Goal: Navigation & Orientation: Find specific page/section

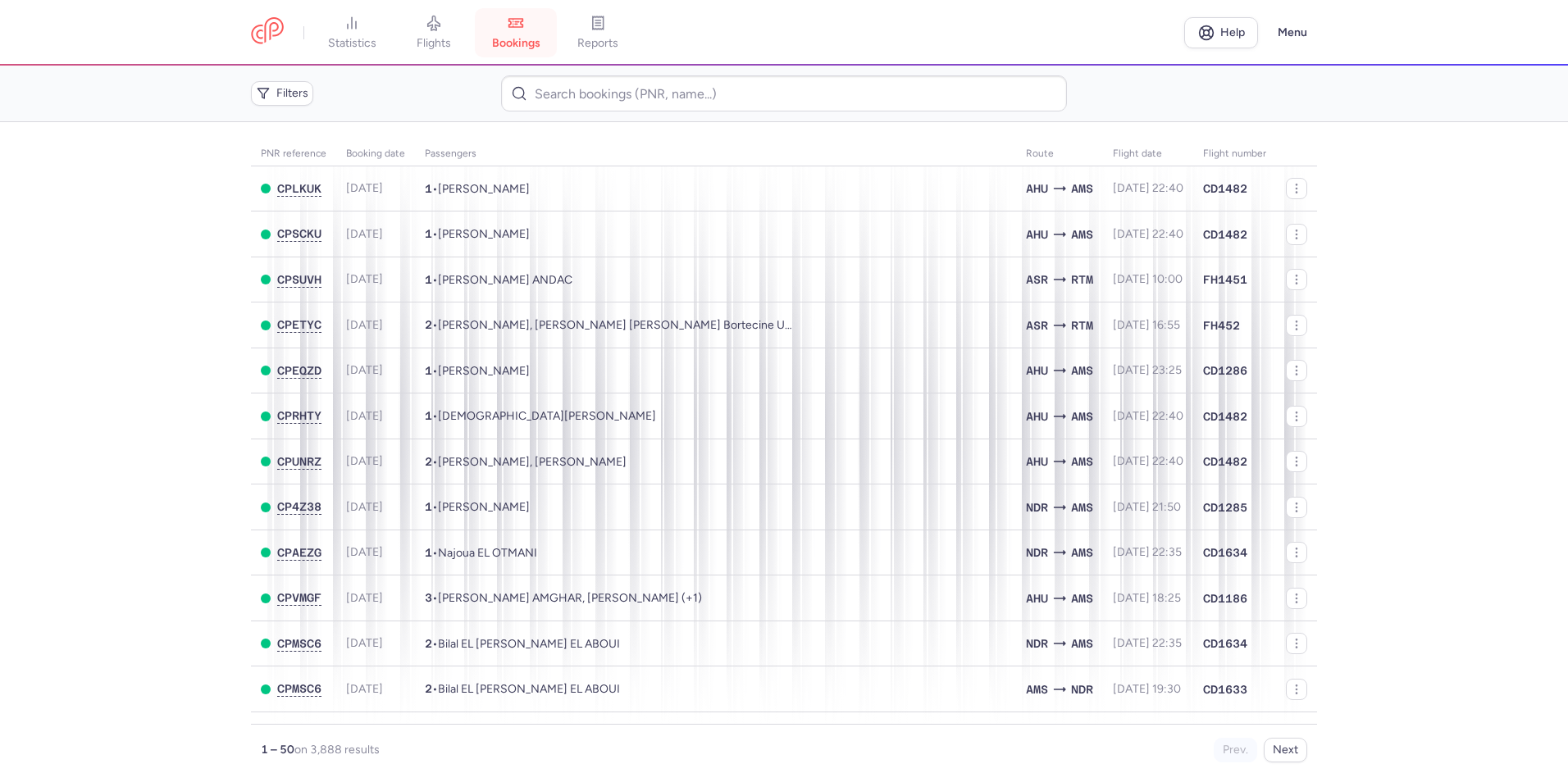
click at [486, 37] on link "bookings" at bounding box center [516, 33] width 82 height 36
click at [453, 34] on link "flights" at bounding box center [434, 33] width 82 height 36
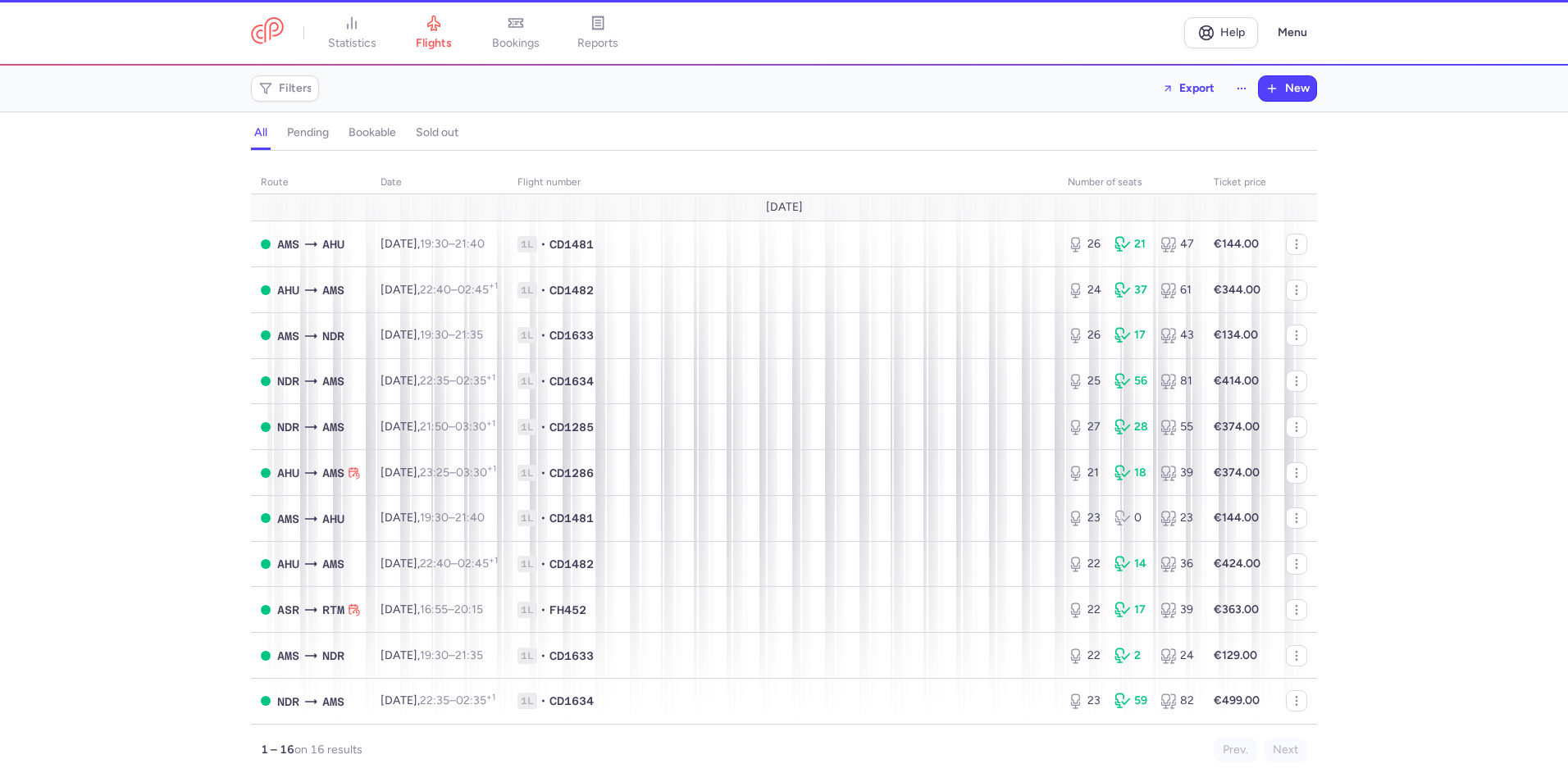
click at [532, 33] on link "bookings" at bounding box center [516, 33] width 82 height 36
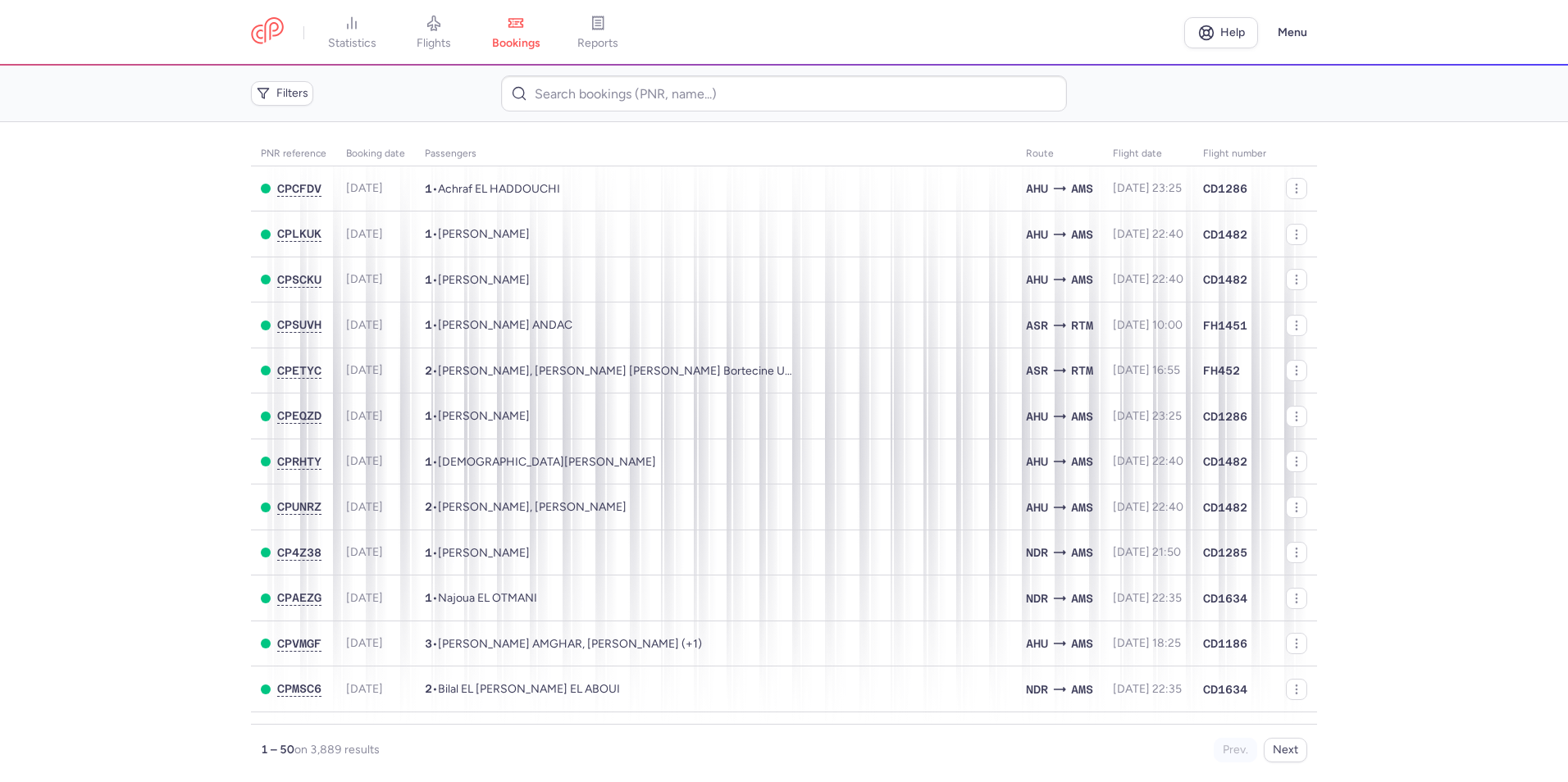
click at [532, 33] on link "bookings" at bounding box center [516, 33] width 82 height 36
click at [448, 35] on link "flights" at bounding box center [434, 33] width 82 height 36
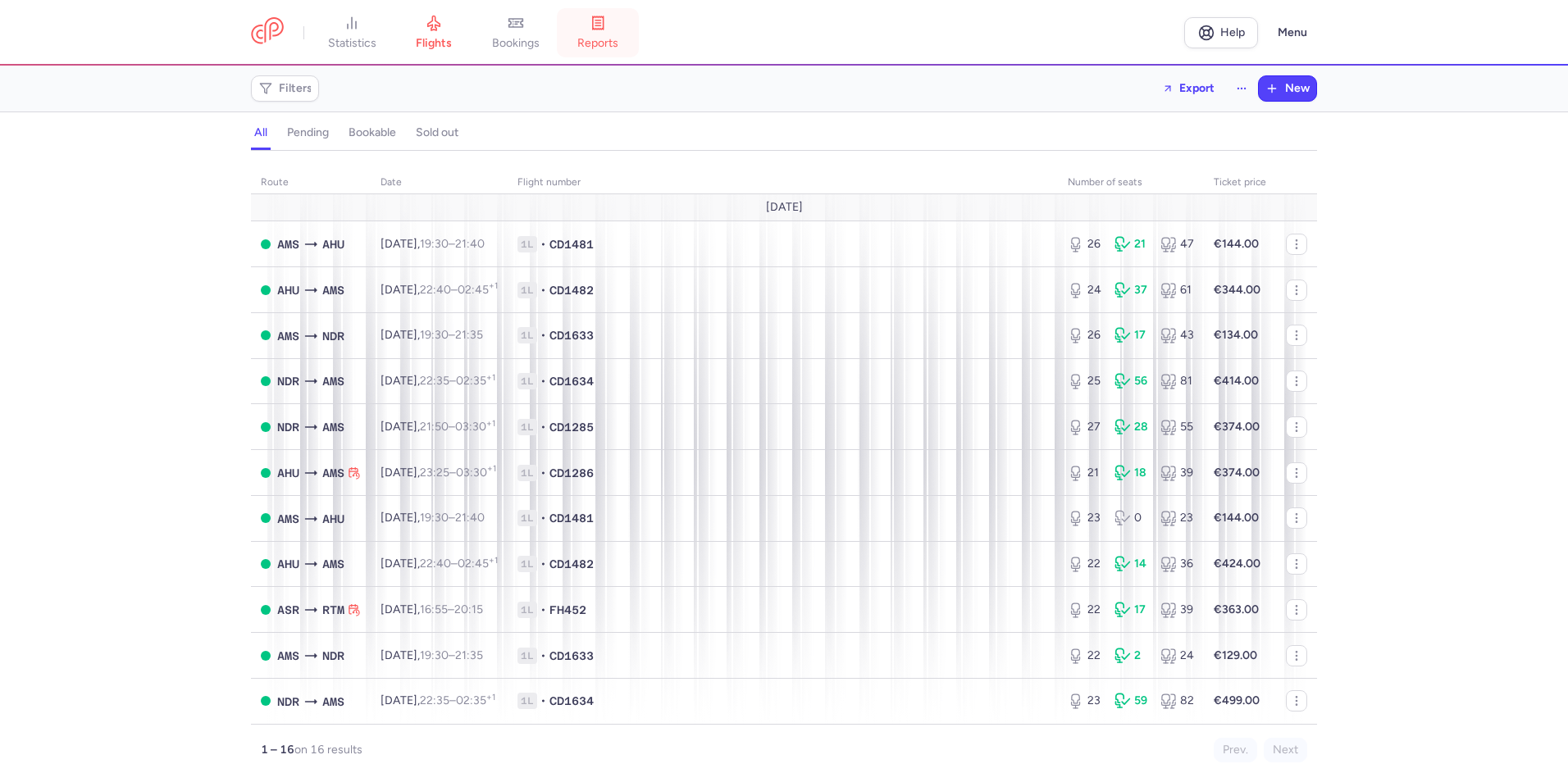
click at [584, 28] on link "reports" at bounding box center [598, 33] width 82 height 36
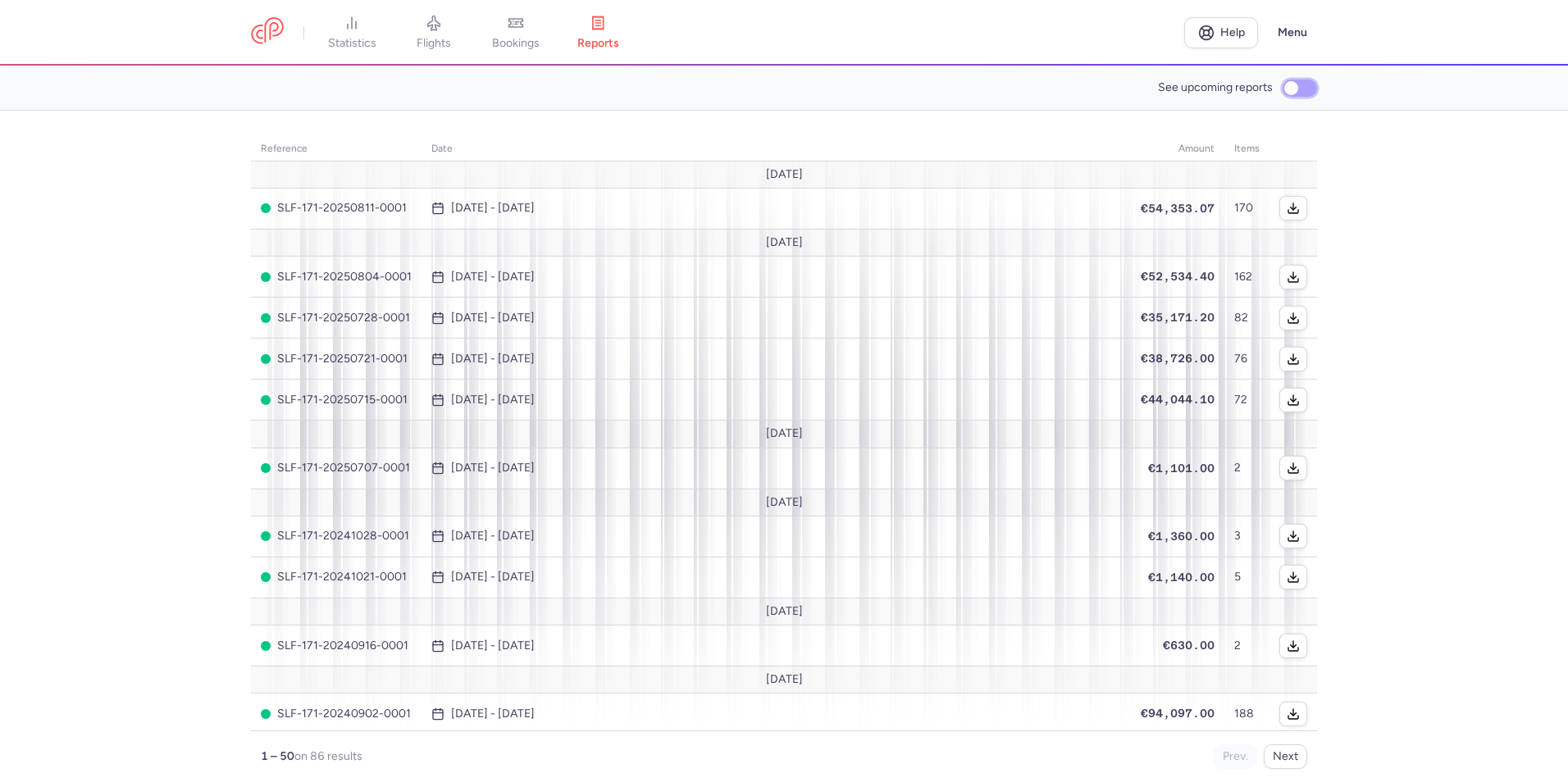
click at [1315, 81] on input "See upcoming reports" at bounding box center [1300, 88] width 34 height 17
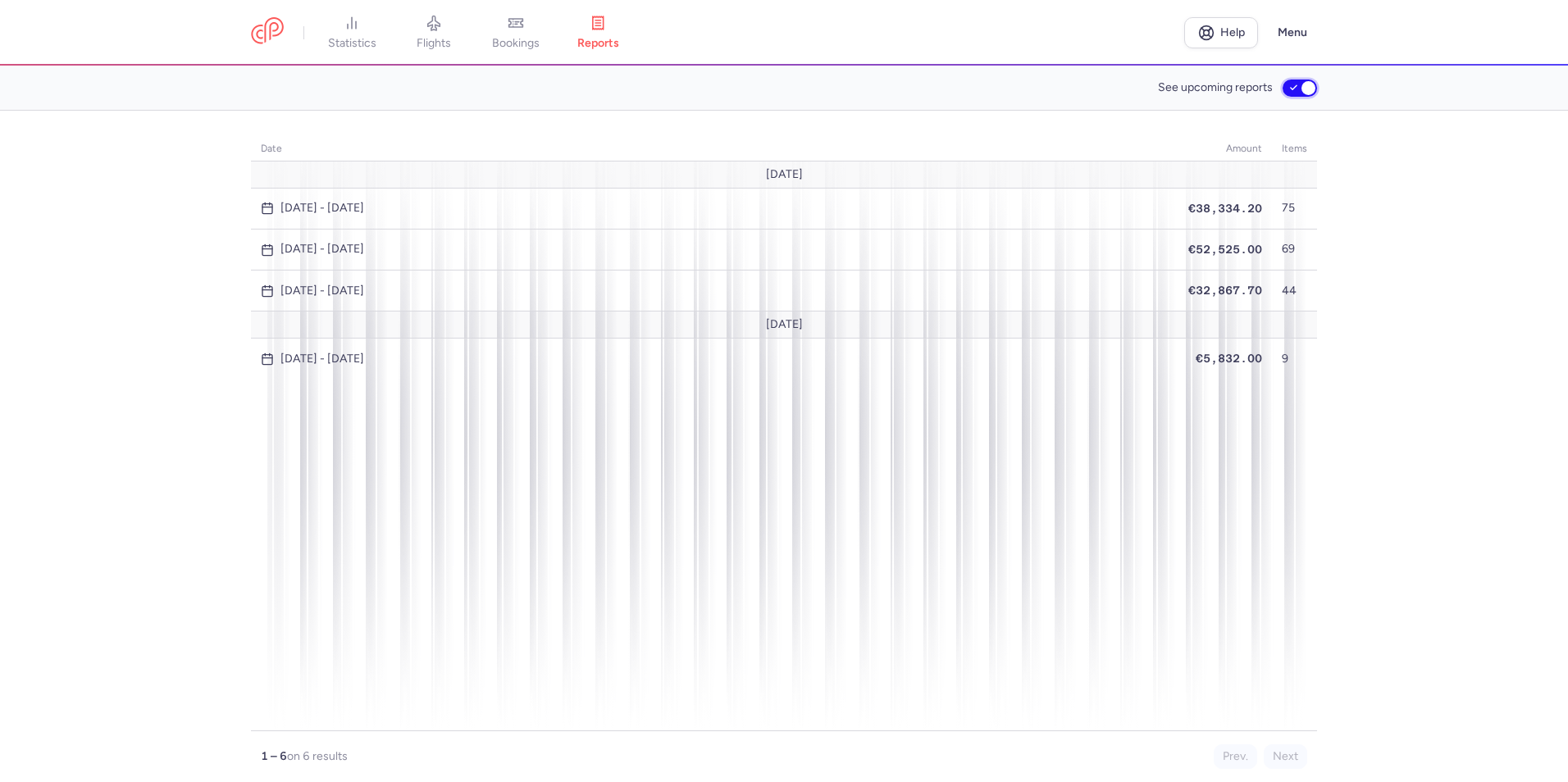
click at [1314, 81] on input "See upcoming reports" at bounding box center [1300, 88] width 34 height 17
checkbox input "false"
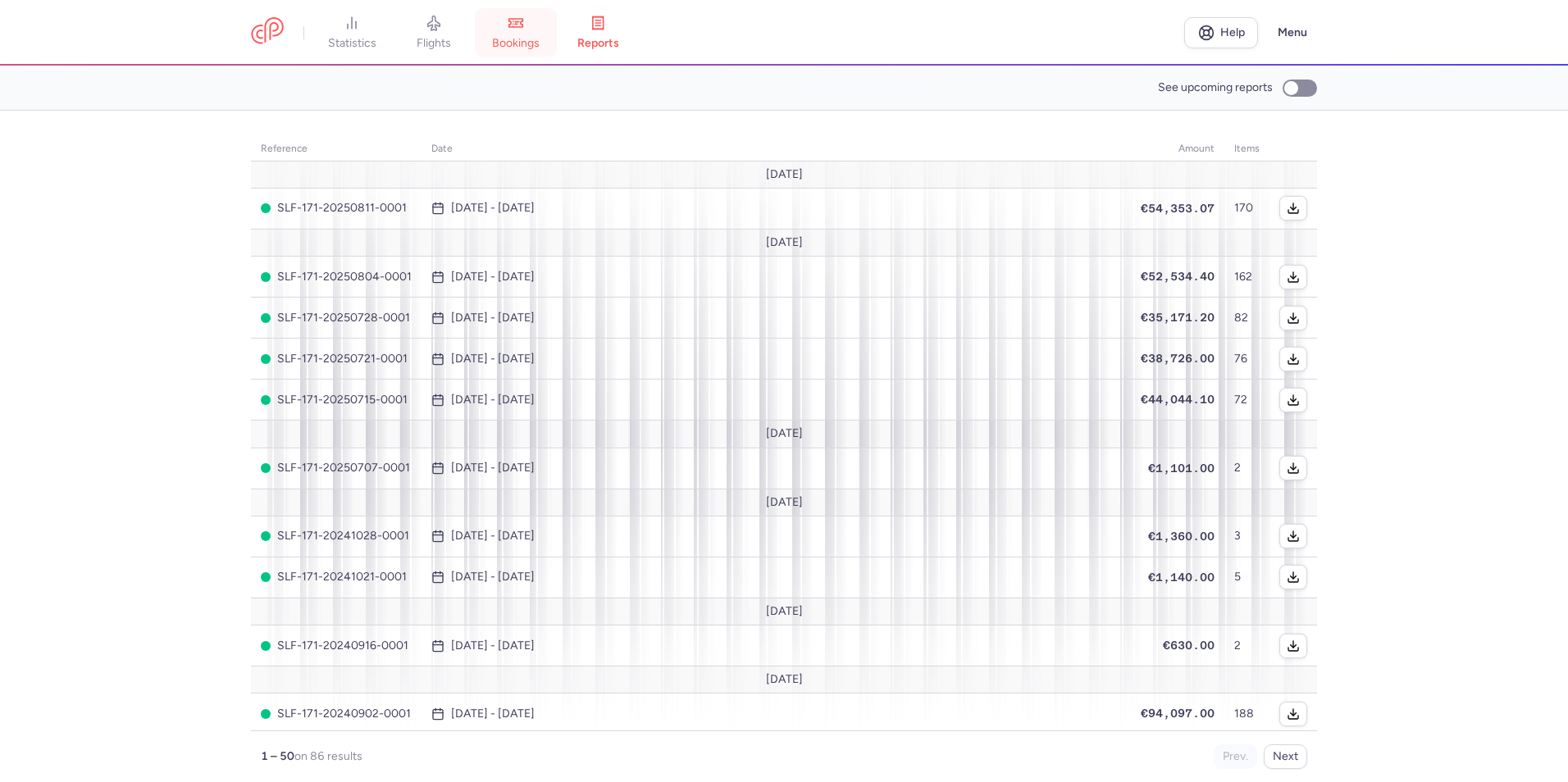
click at [482, 37] on link "bookings" at bounding box center [516, 33] width 82 height 36
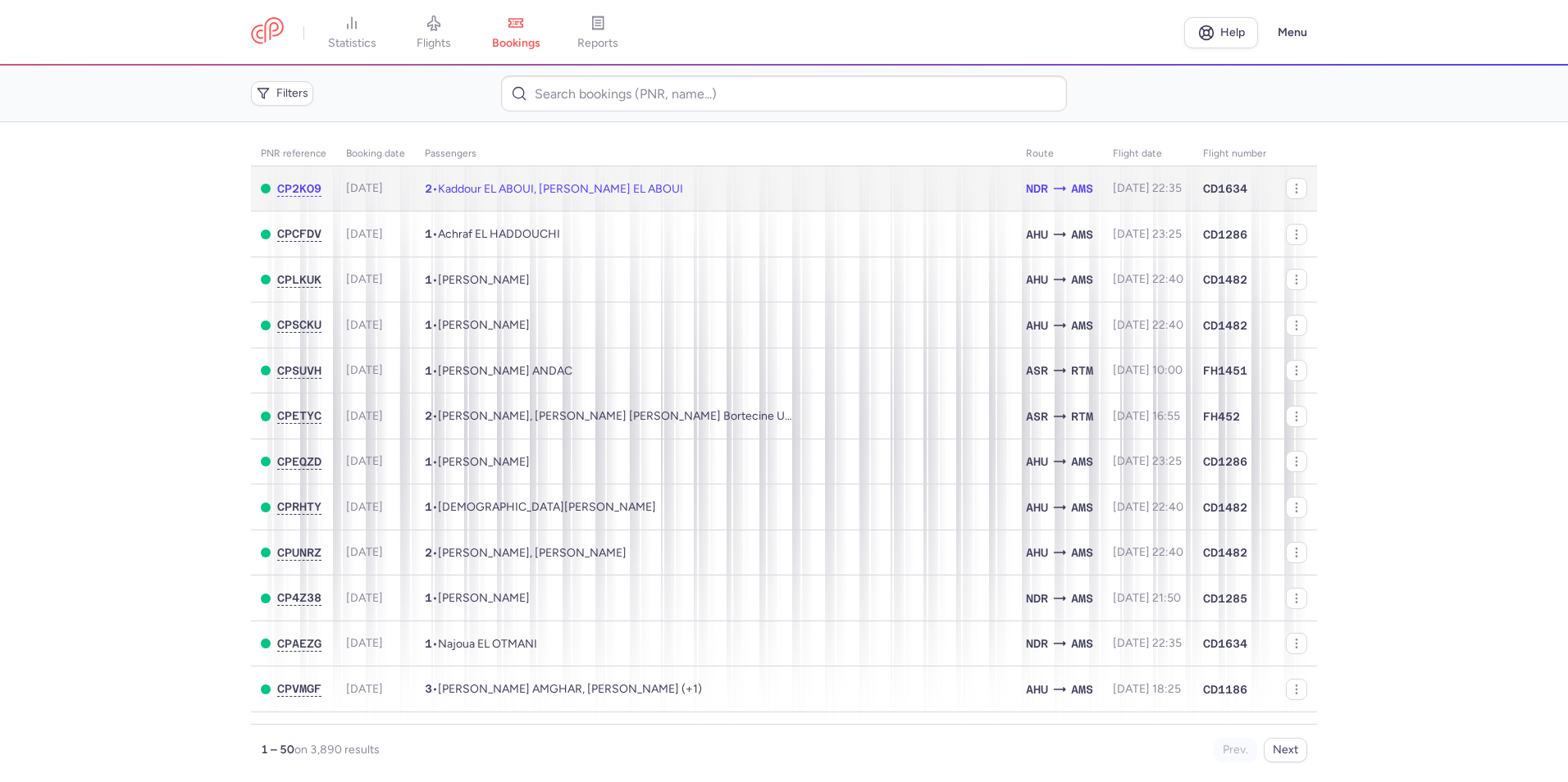
click at [781, 188] on td "2 • Kaddour EL ABOUI, Fadma MADMAR EL ABOUI" at bounding box center [715, 188] width 601 height 45
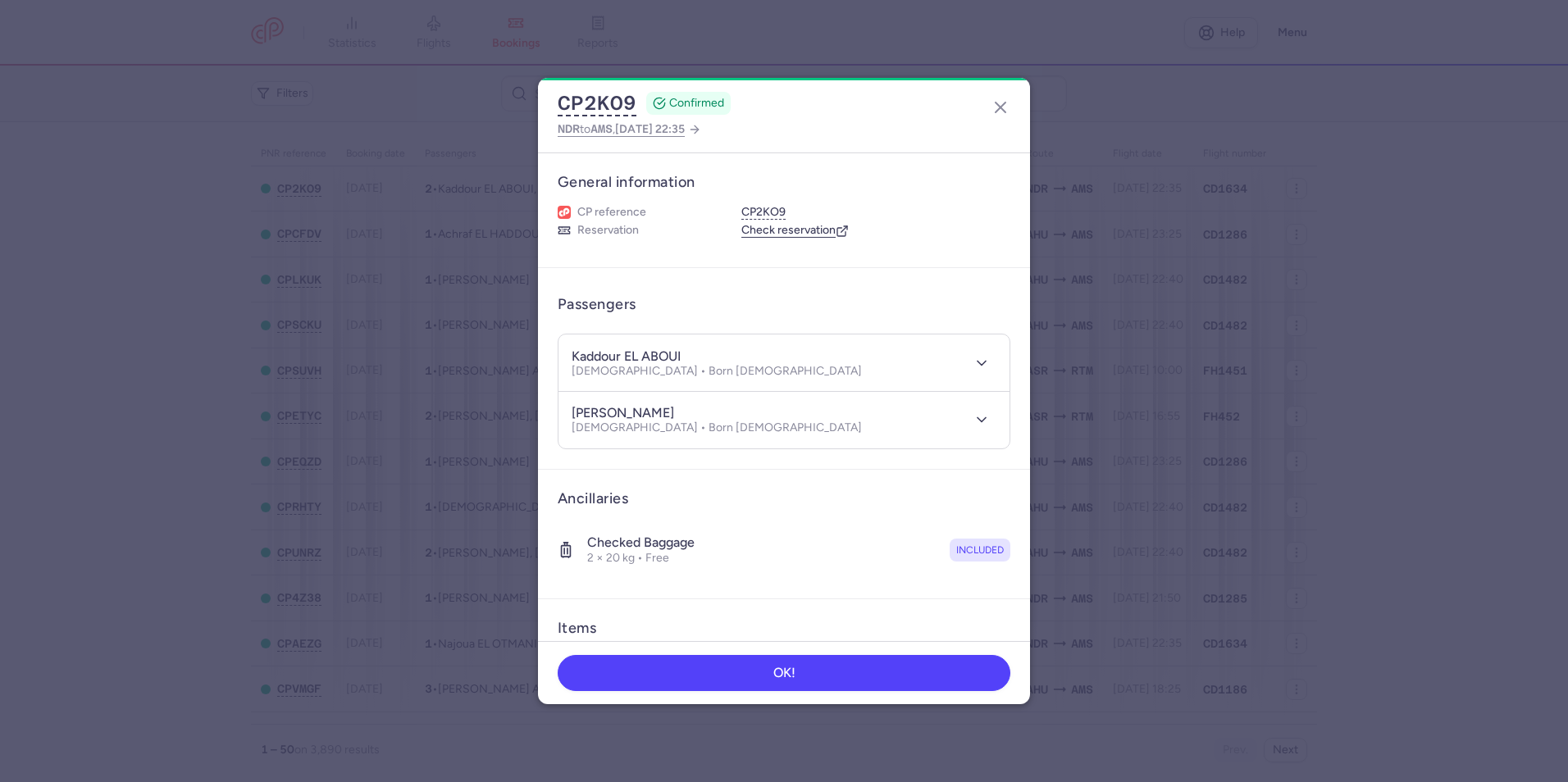
scroll to position [180, 0]
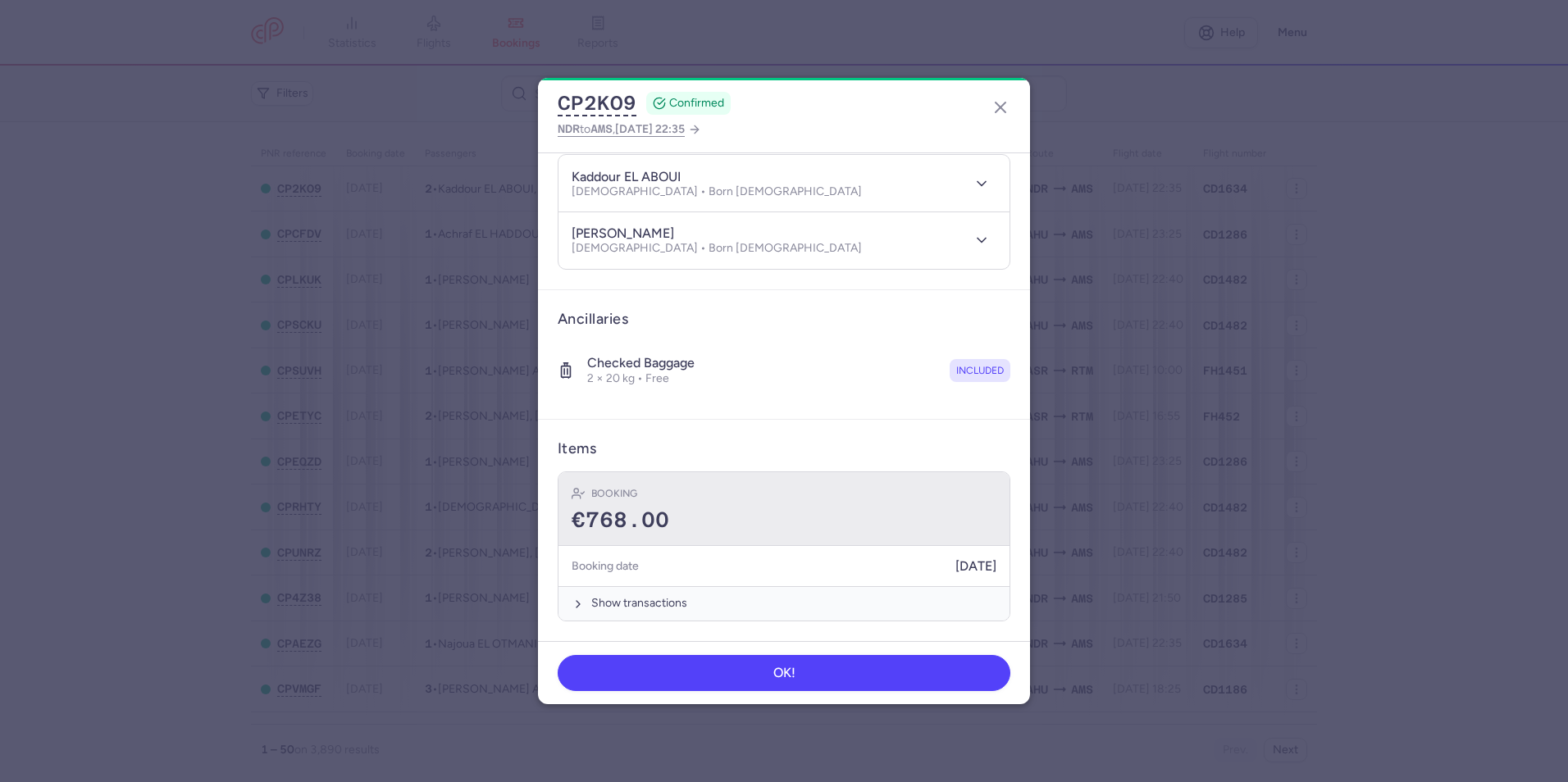
click at [769, 490] on div "Booking" at bounding box center [784, 493] width 425 height 16
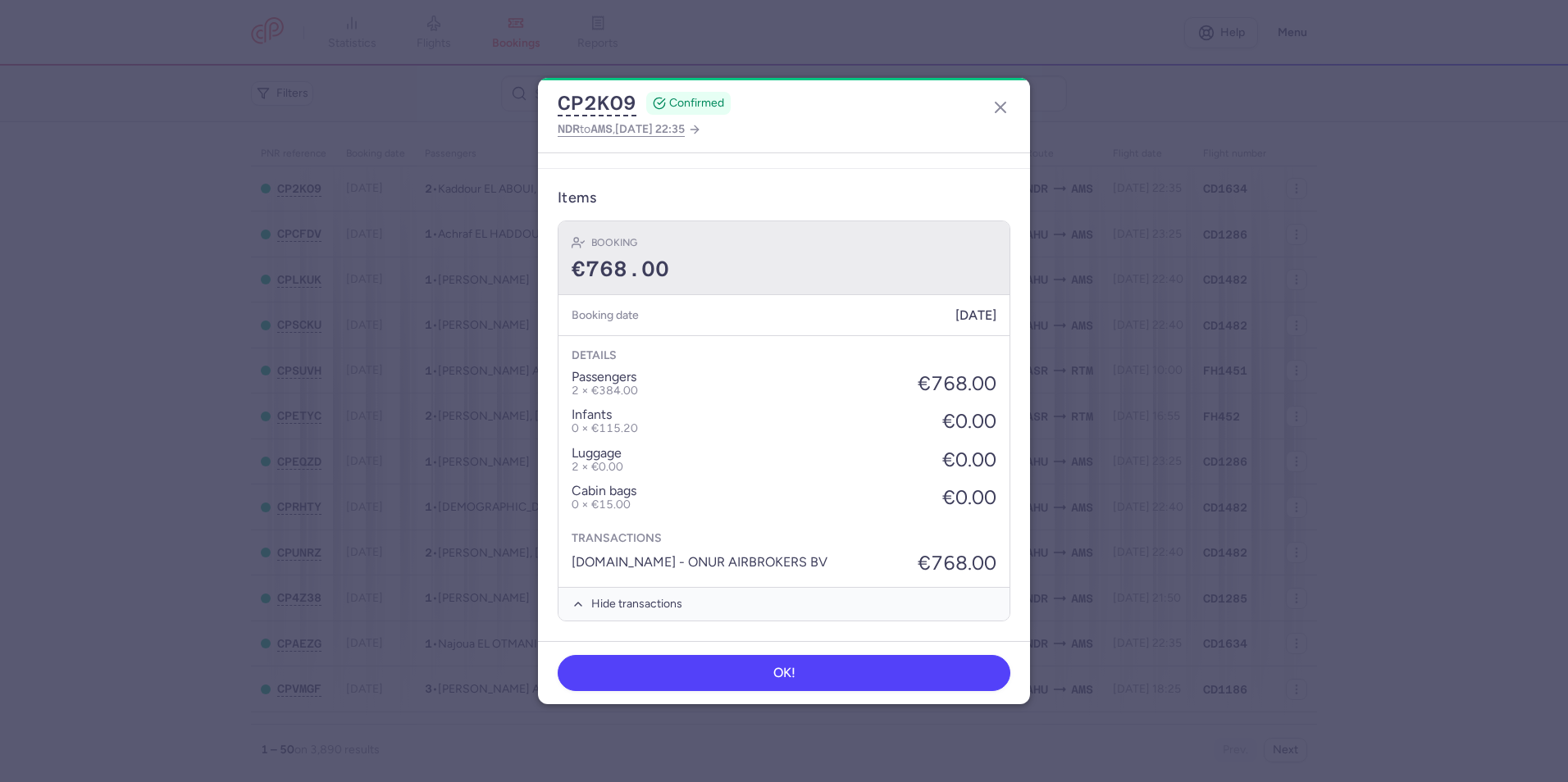
scroll to position [0, 0]
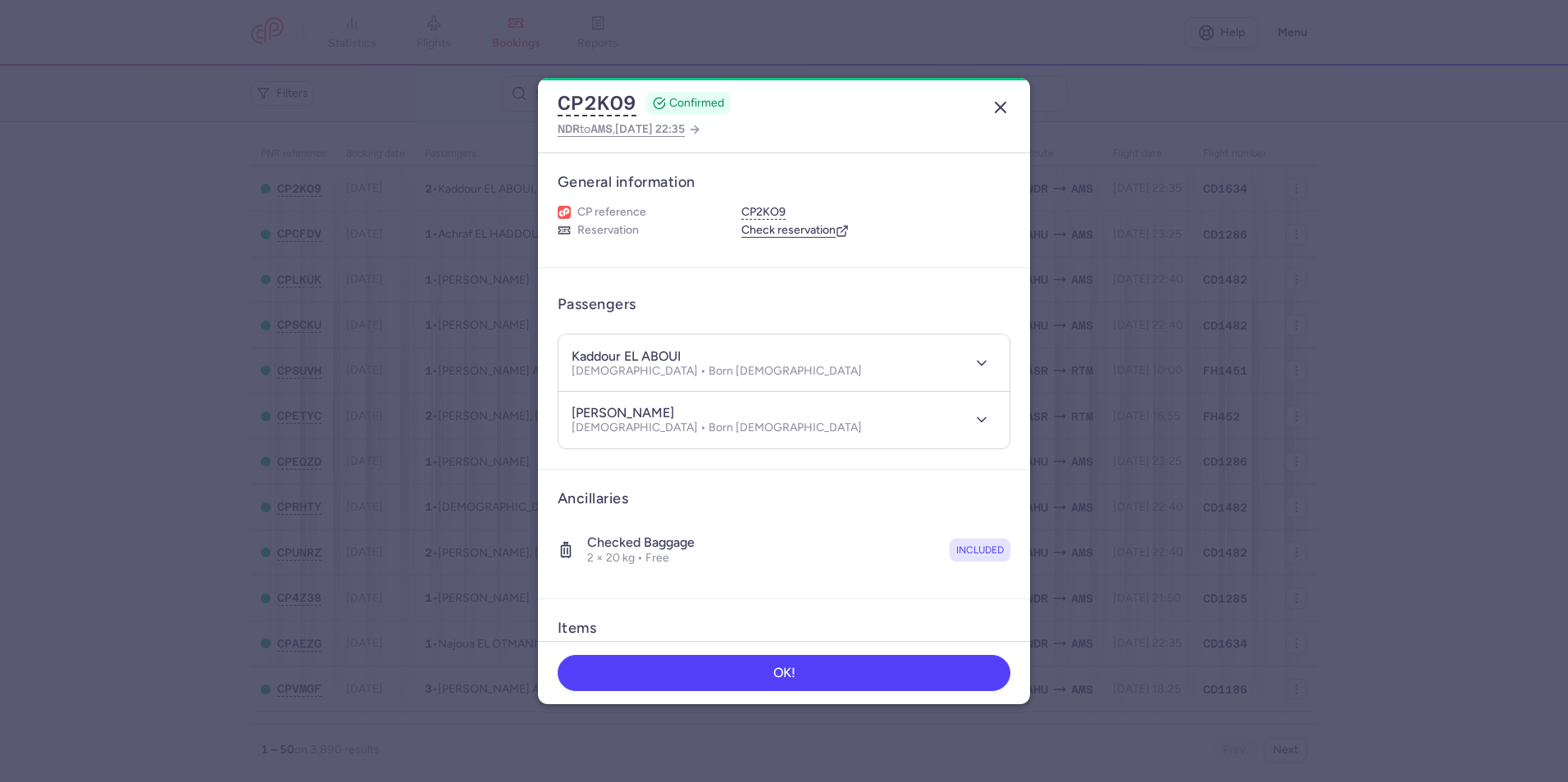
click at [1011, 104] on button "button" at bounding box center [1000, 107] width 27 height 27
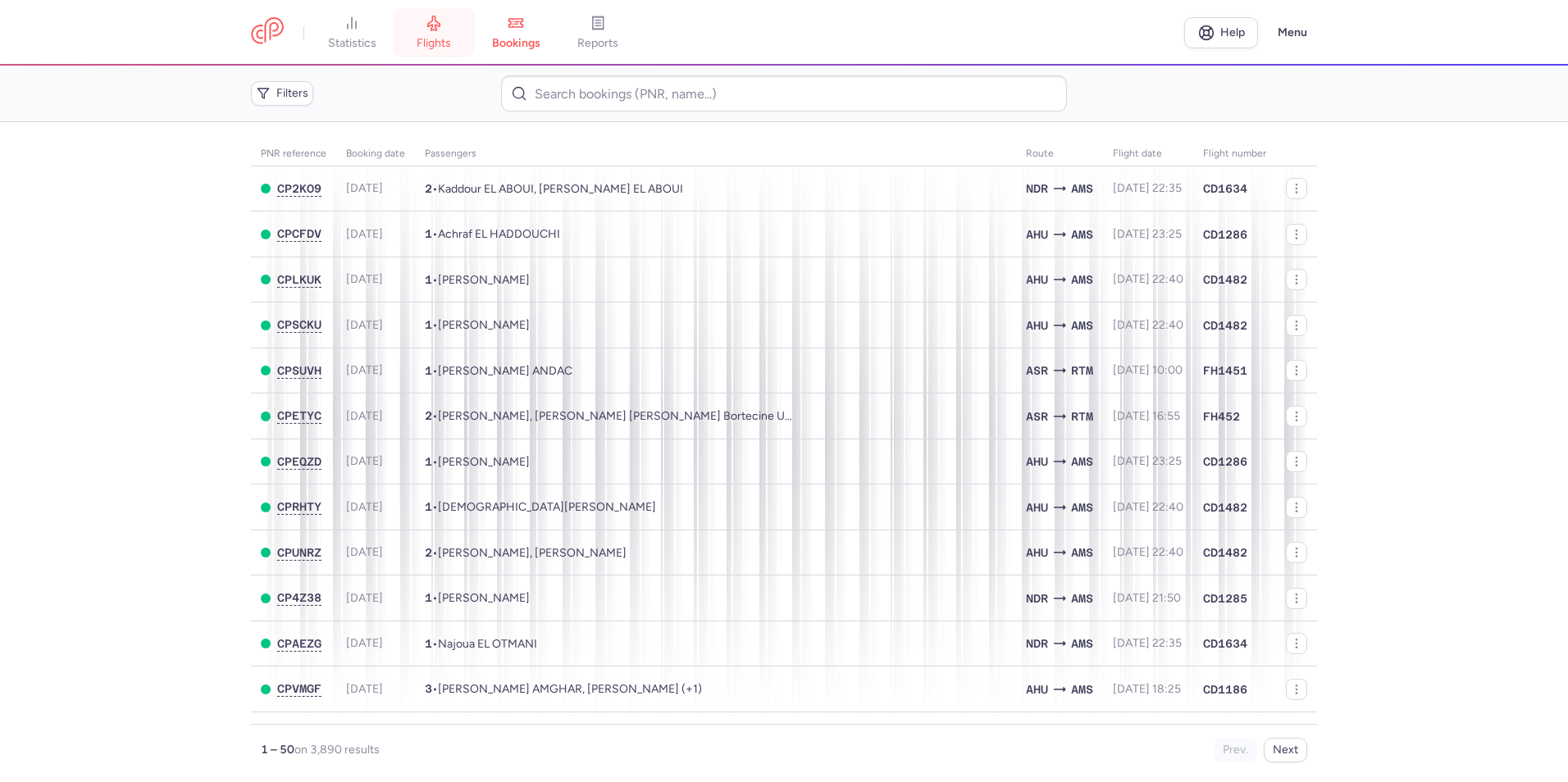
click at [435, 49] on span "flights" at bounding box center [434, 43] width 34 height 15
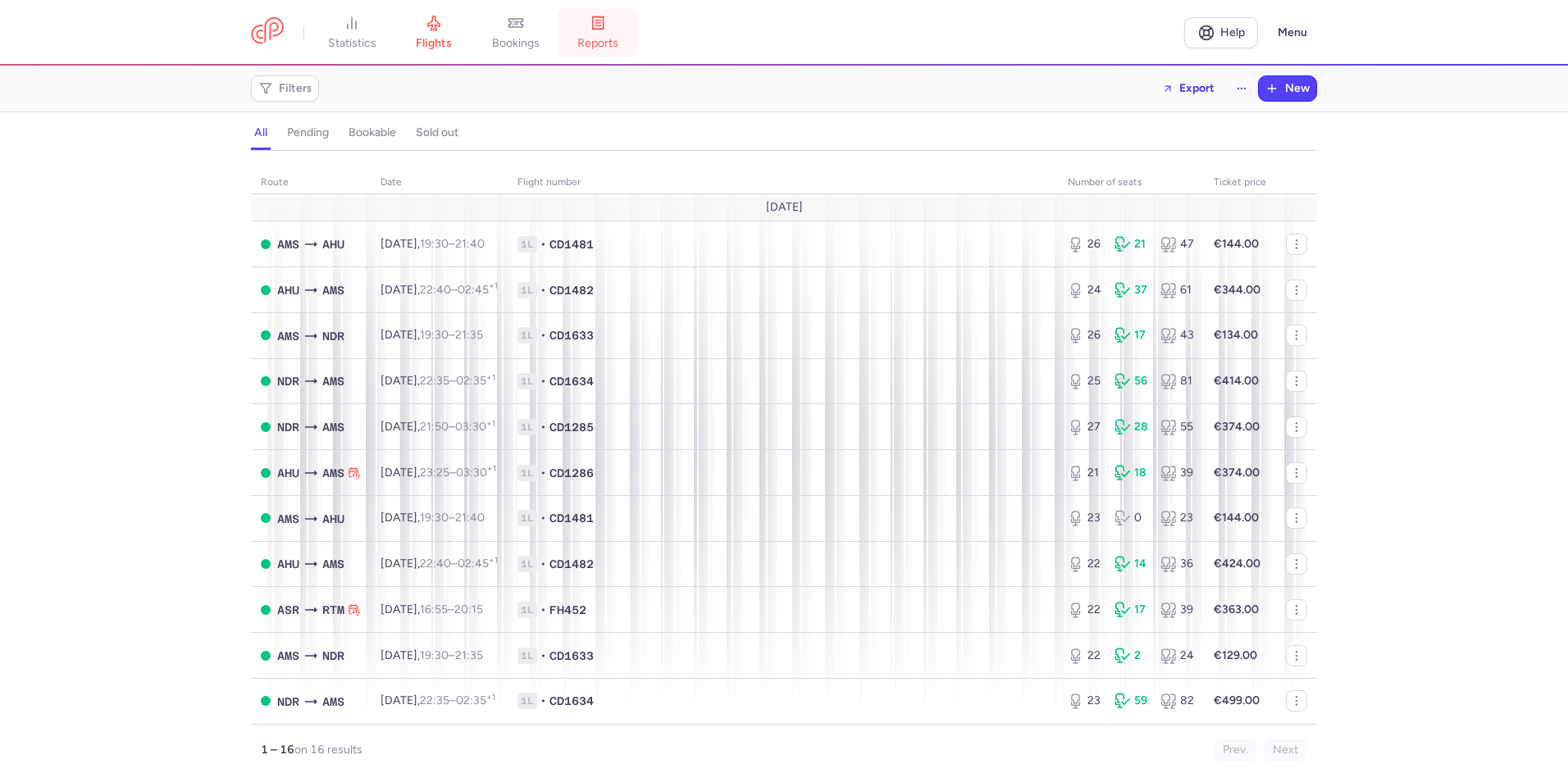
click at [616, 19] on link "reports" at bounding box center [598, 33] width 82 height 36
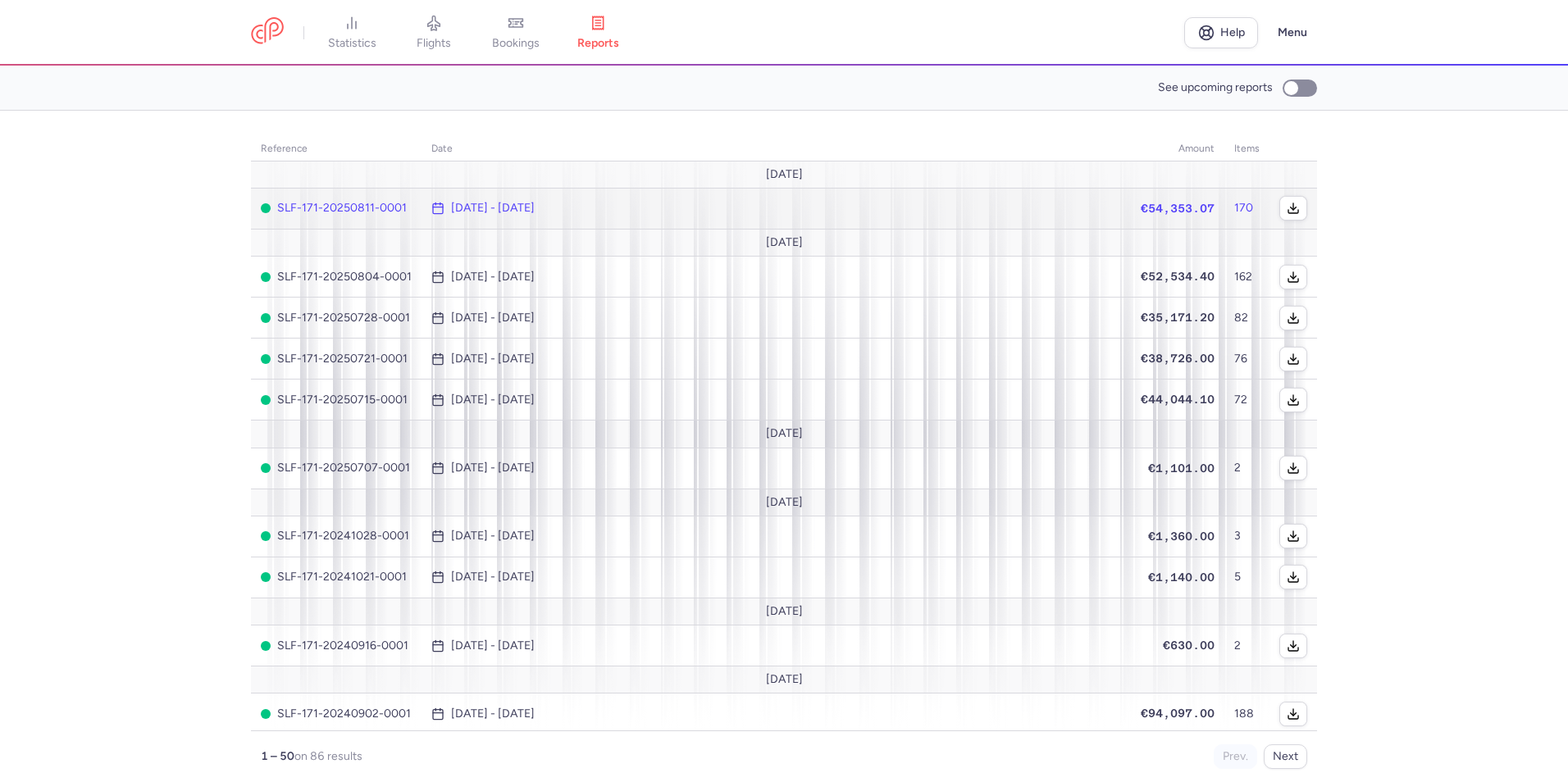
click at [733, 208] on span "[DATE] - [DATE]" at bounding box center [772, 207] width 682 height 13
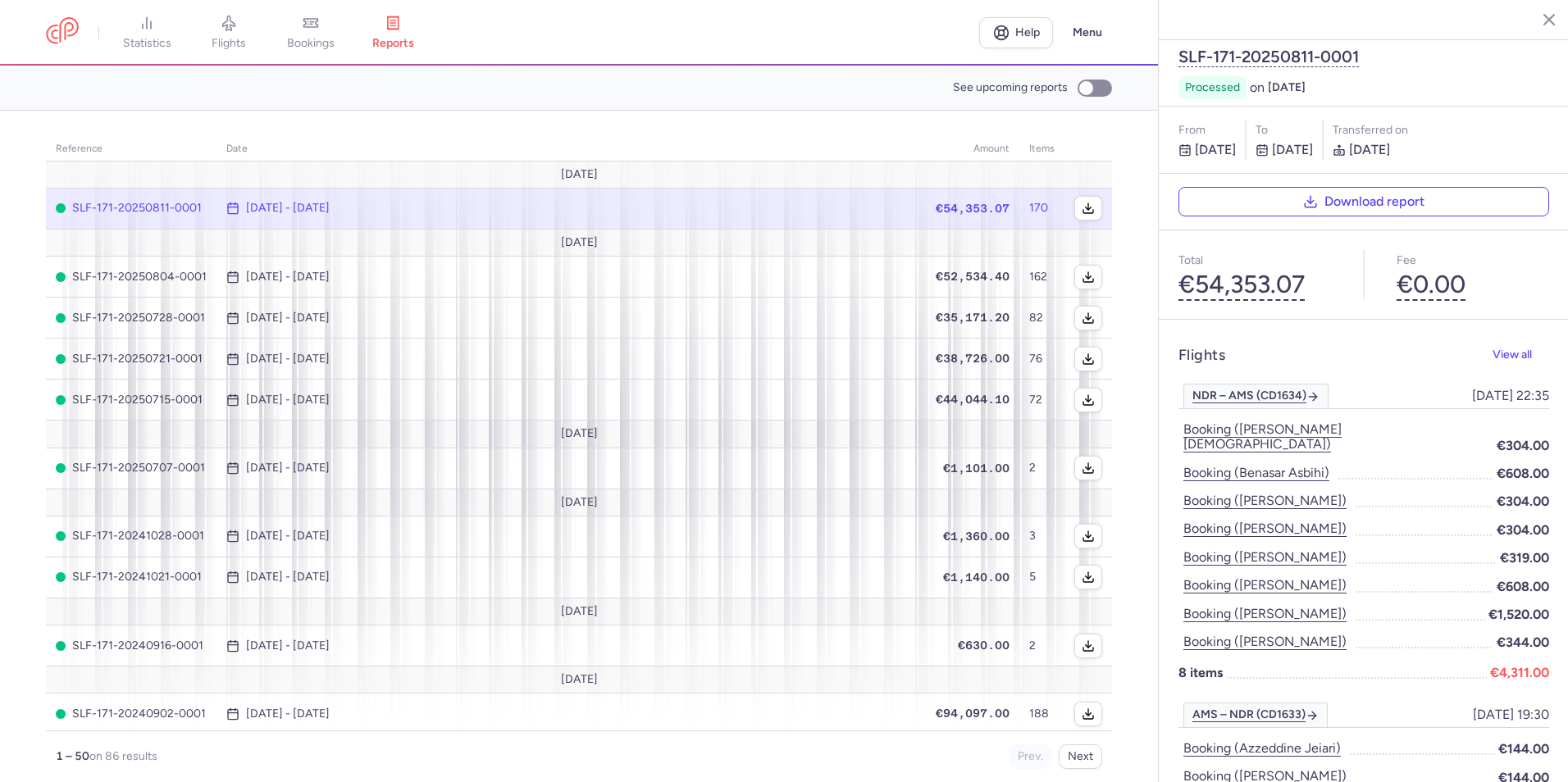
click at [1541, 15] on icon "button" at bounding box center [1535, 18] width 16 height 16
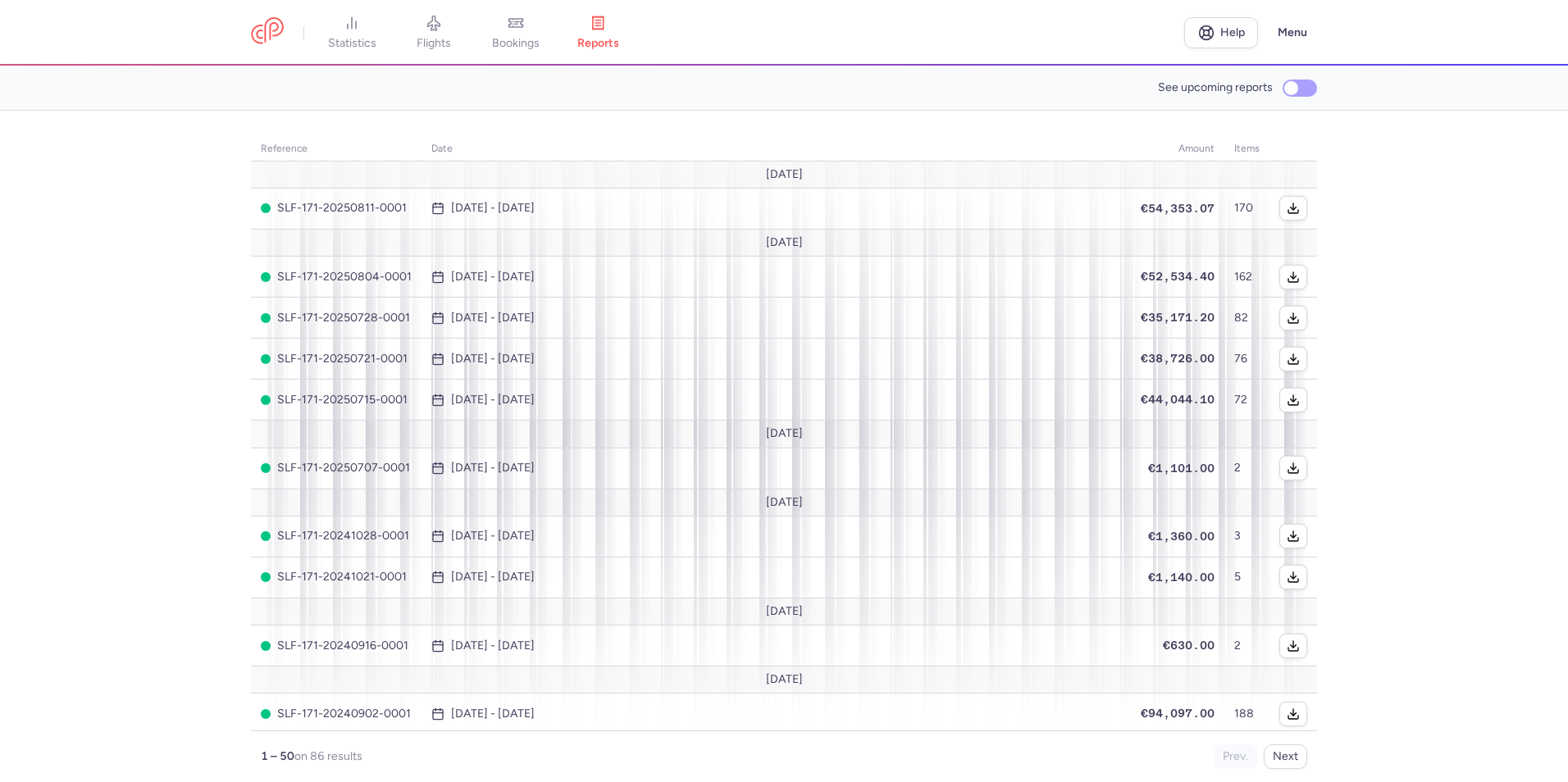
click at [1279, 87] on label "See upcoming reports" at bounding box center [1237, 87] width 159 height 25
click at [1283, 87] on input "See upcoming reports" at bounding box center [1300, 88] width 34 height 17
checkbox input "true"
